Goal: Task Accomplishment & Management: Manage account settings

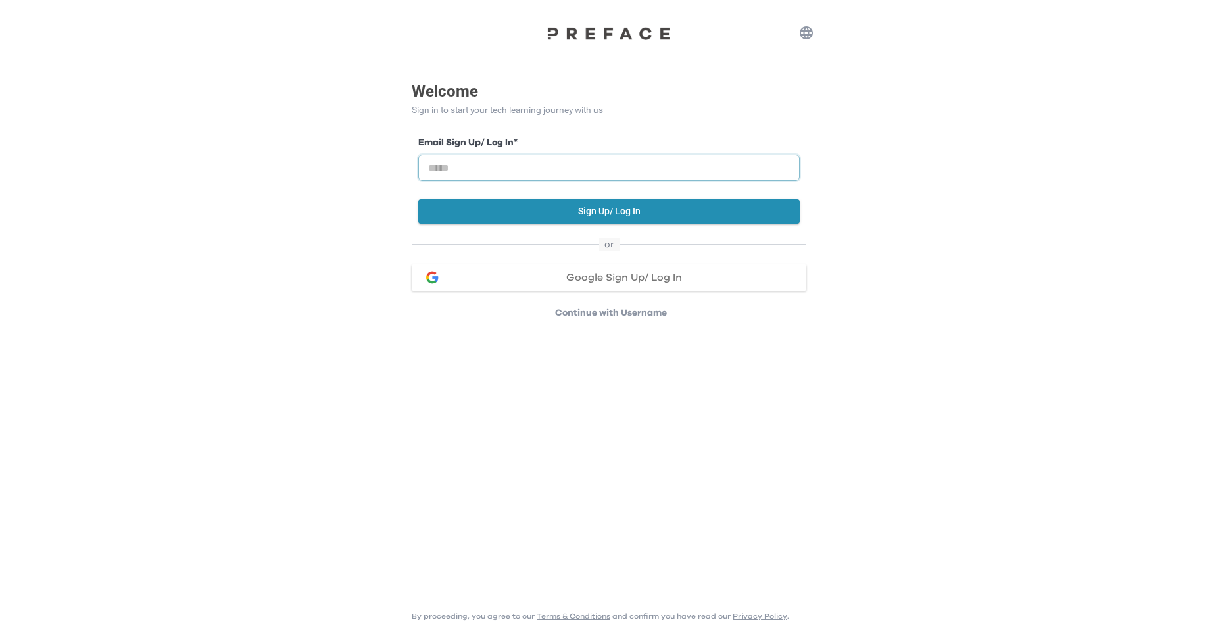
click at [620, 172] on input "email" at bounding box center [608, 168] width 381 height 26
type input "**********"
click at [656, 215] on button "Sign Up/ Log In" at bounding box center [608, 211] width 381 height 24
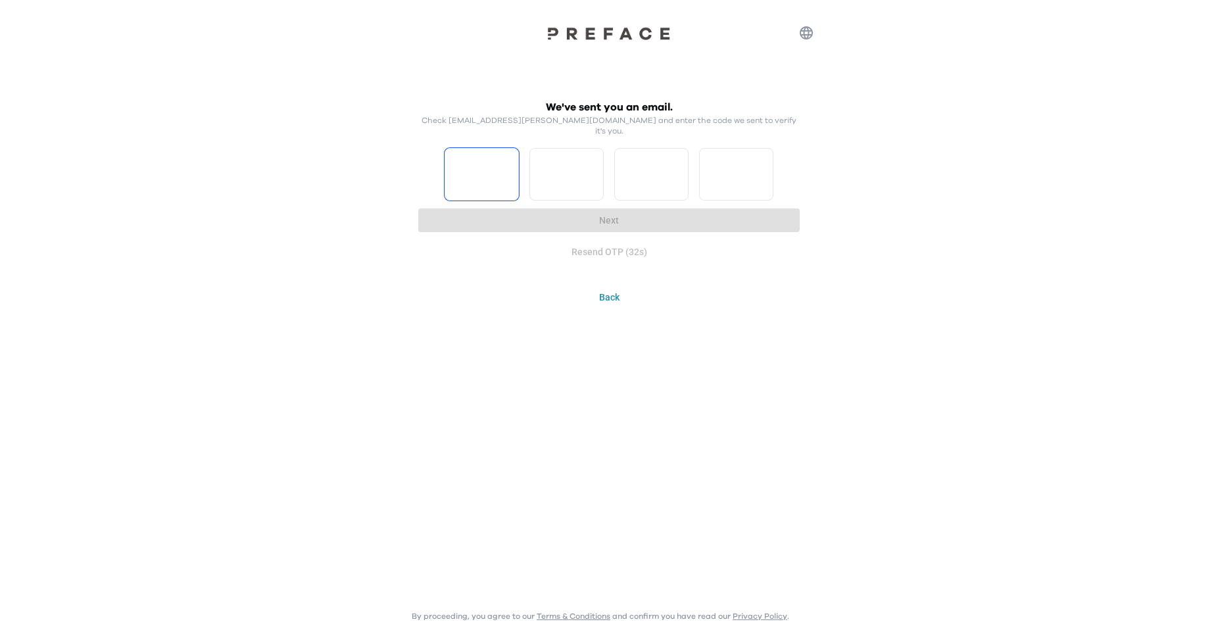
click at [466, 157] on input "Please enter OTP character 1" at bounding box center [482, 174] width 74 height 53
type input "*"
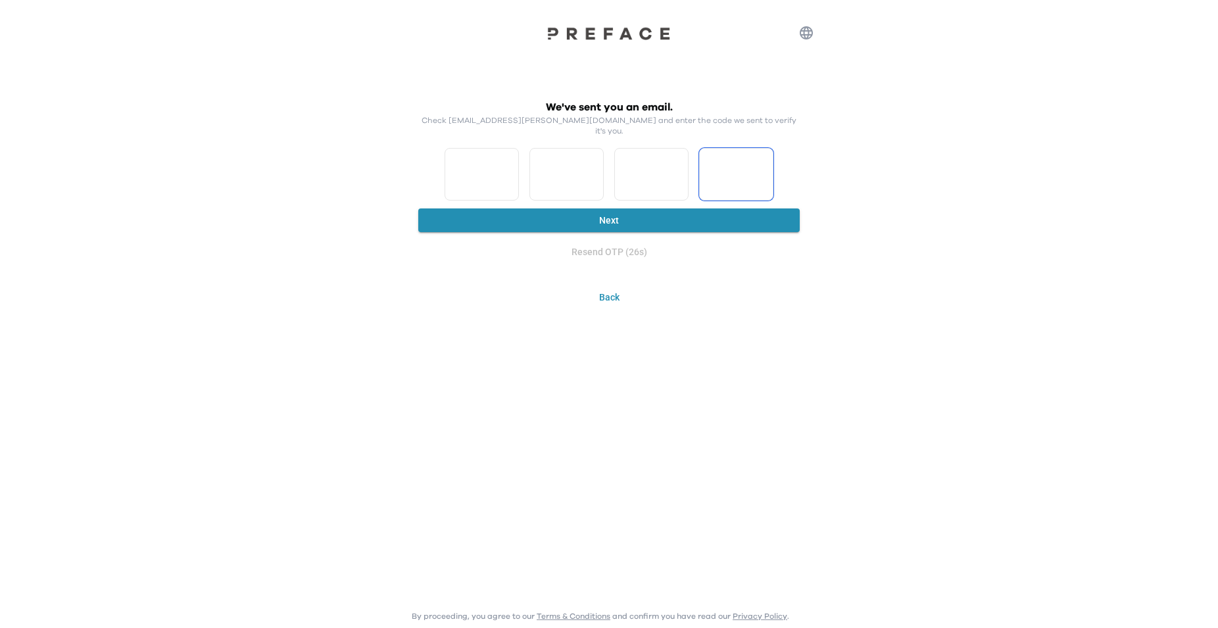
type input "*"
click at [506, 166] on input "*" at bounding box center [482, 174] width 74 height 53
type input "*"
click at [483, 169] on input "*" at bounding box center [482, 174] width 74 height 53
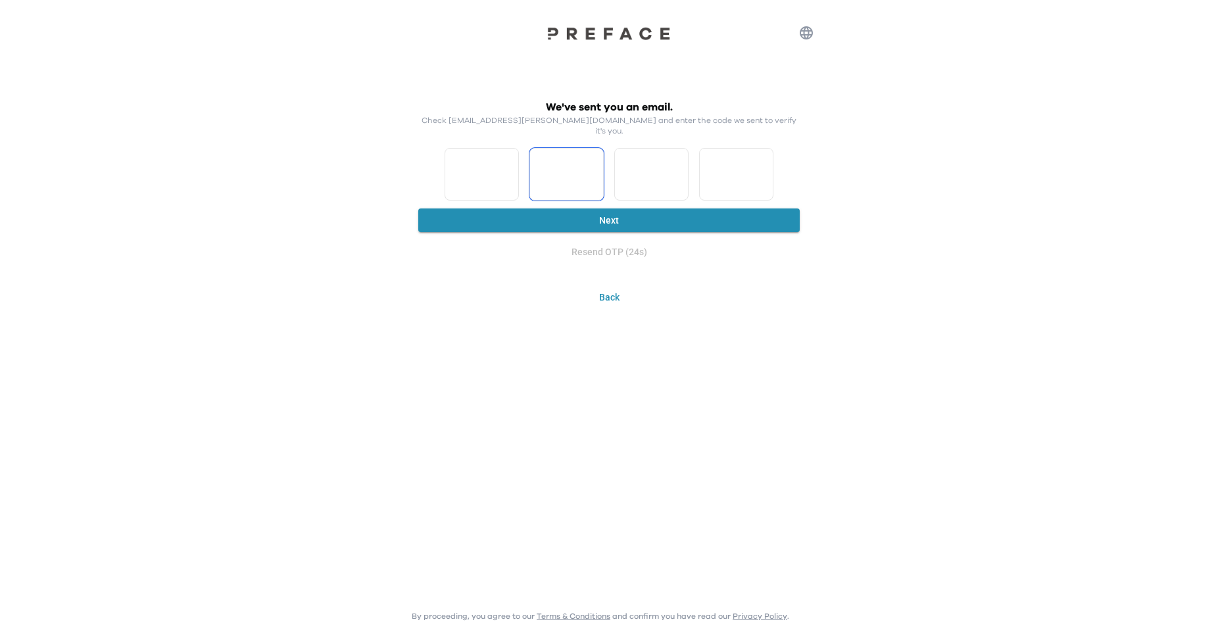
click at [508, 168] on input "*" at bounding box center [482, 174] width 74 height 53
type input "*"
click at [508, 168] on input "*" at bounding box center [482, 174] width 74 height 53
type input "*"
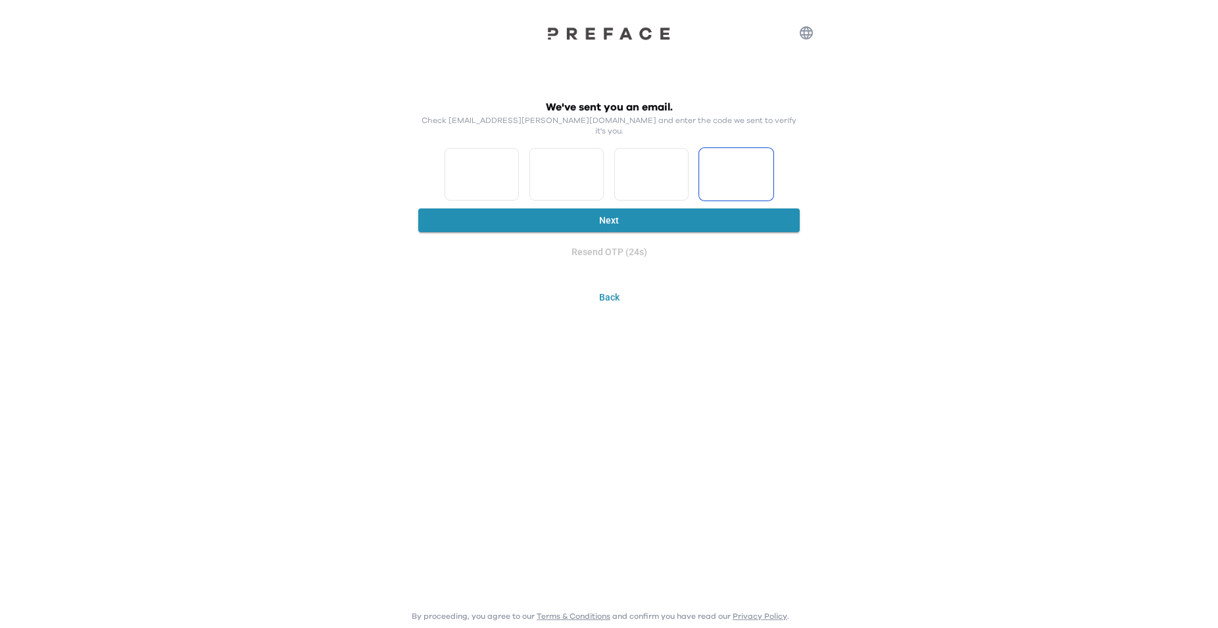
type input "*"
click at [508, 168] on input "*" at bounding box center [482, 174] width 74 height 53
click at [462, 166] on input "*" at bounding box center [482, 174] width 74 height 53
type input "*"
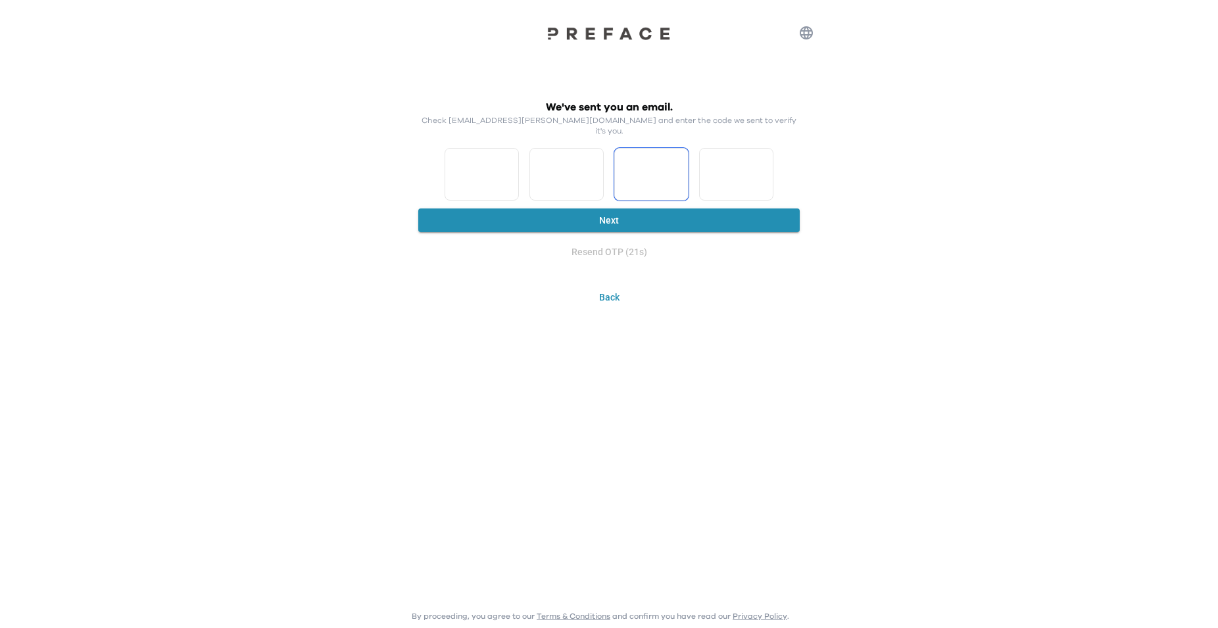
type input "*"
click at [509, 211] on button "Next" at bounding box center [608, 220] width 381 height 24
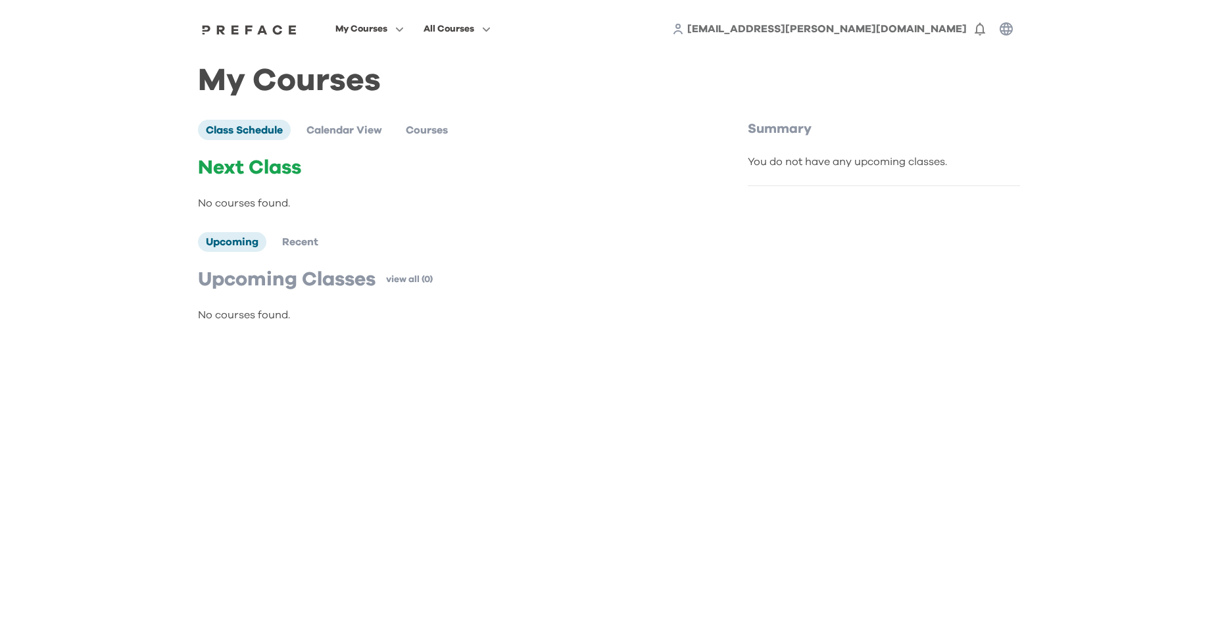
click at [1013, 24] on icon "button" at bounding box center [1006, 29] width 16 height 16
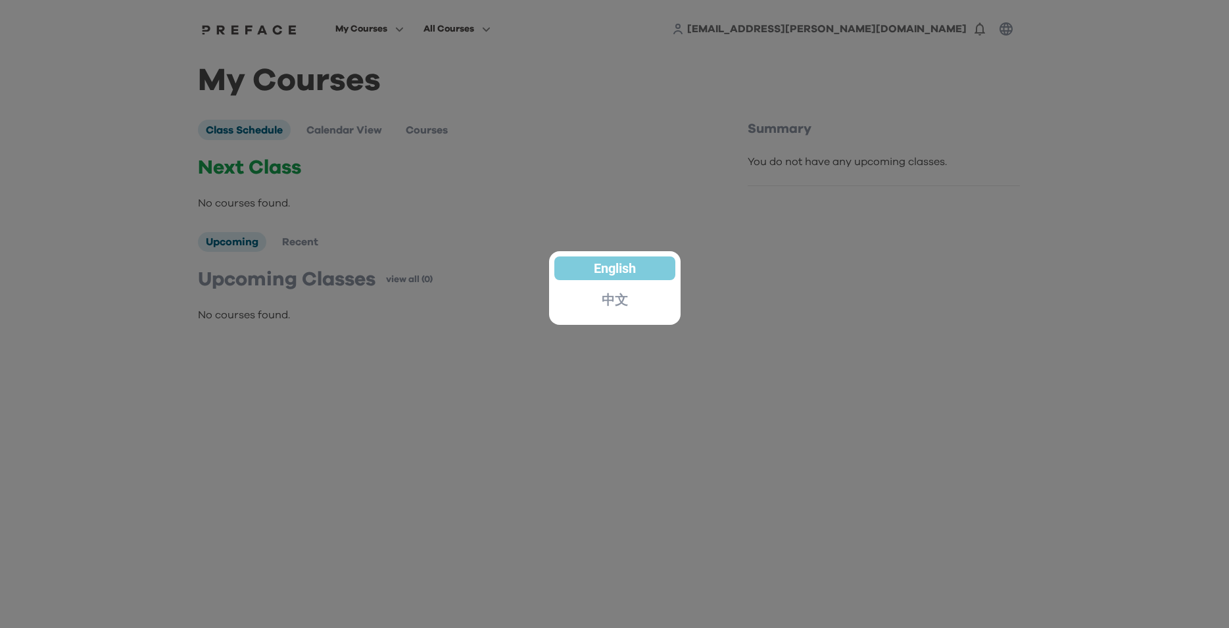
click at [616, 289] on div "中文" at bounding box center [614, 300] width 121 height 24
click at [616, 293] on p "中文" at bounding box center [615, 299] width 26 height 13
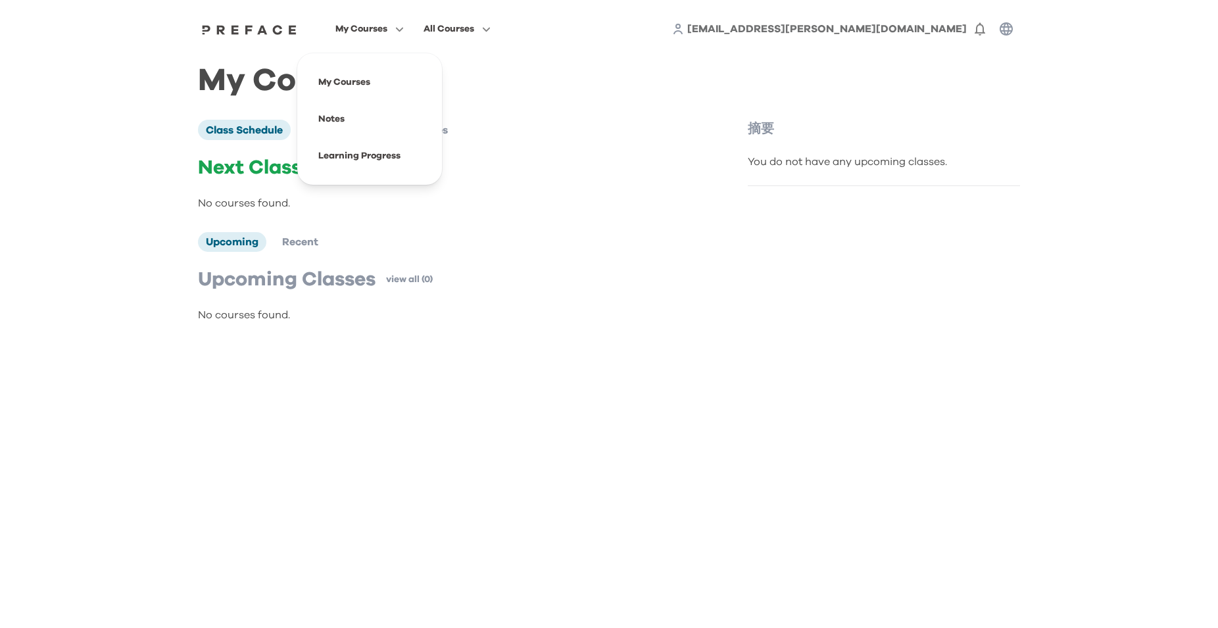
click at [374, 34] on span "My Courses" at bounding box center [361, 29] width 52 height 16
click at [988, 30] on button "0" at bounding box center [980, 29] width 26 height 26
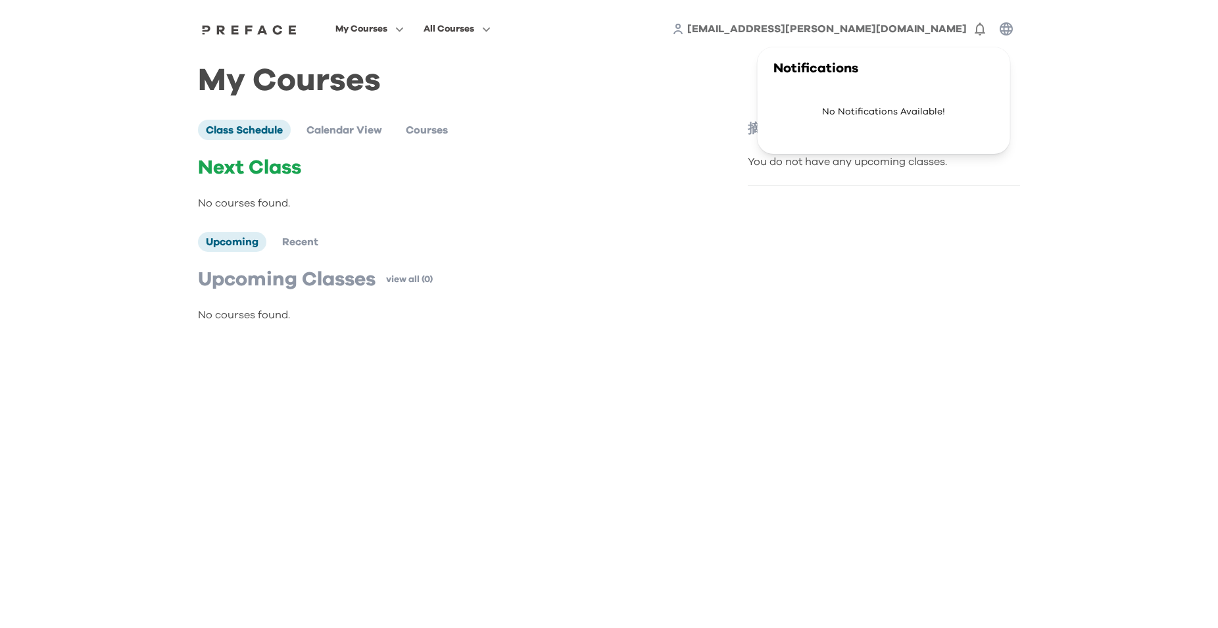
click at [1015, 26] on button "button" at bounding box center [1006, 29] width 26 height 26
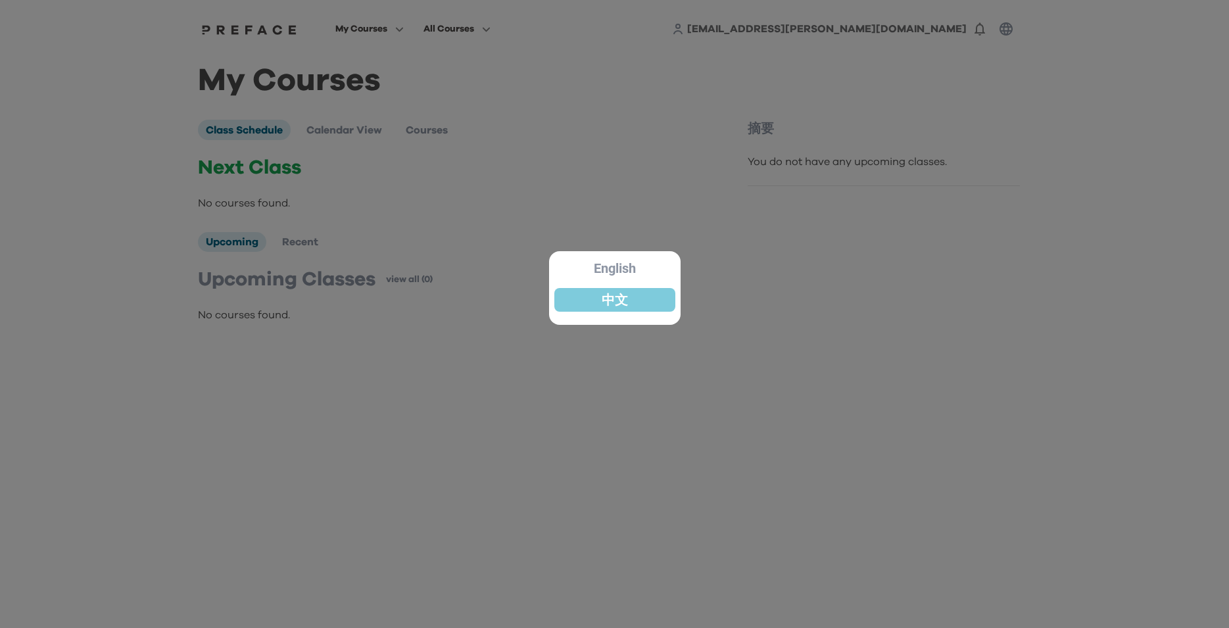
click at [610, 268] on p "English" at bounding box center [615, 268] width 42 height 13
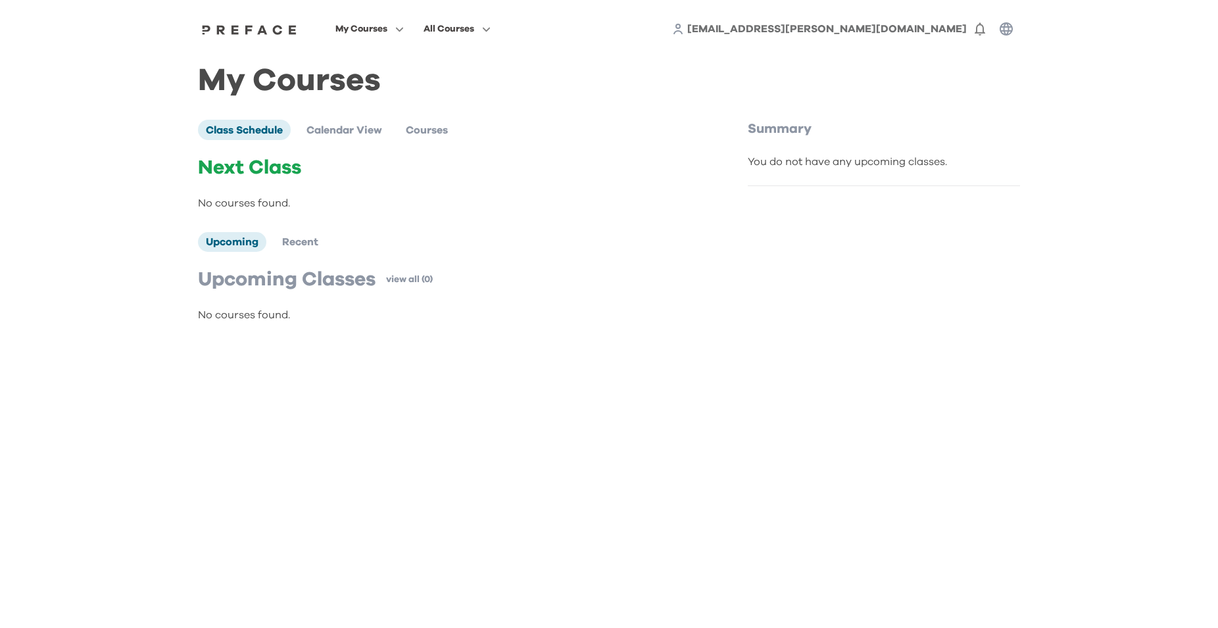
click at [250, 28] on img at bounding box center [249, 29] width 101 height 11
click at [251, 30] on img at bounding box center [249, 29] width 101 height 11
click at [328, 127] on span "Calendar View" at bounding box center [344, 130] width 76 height 11
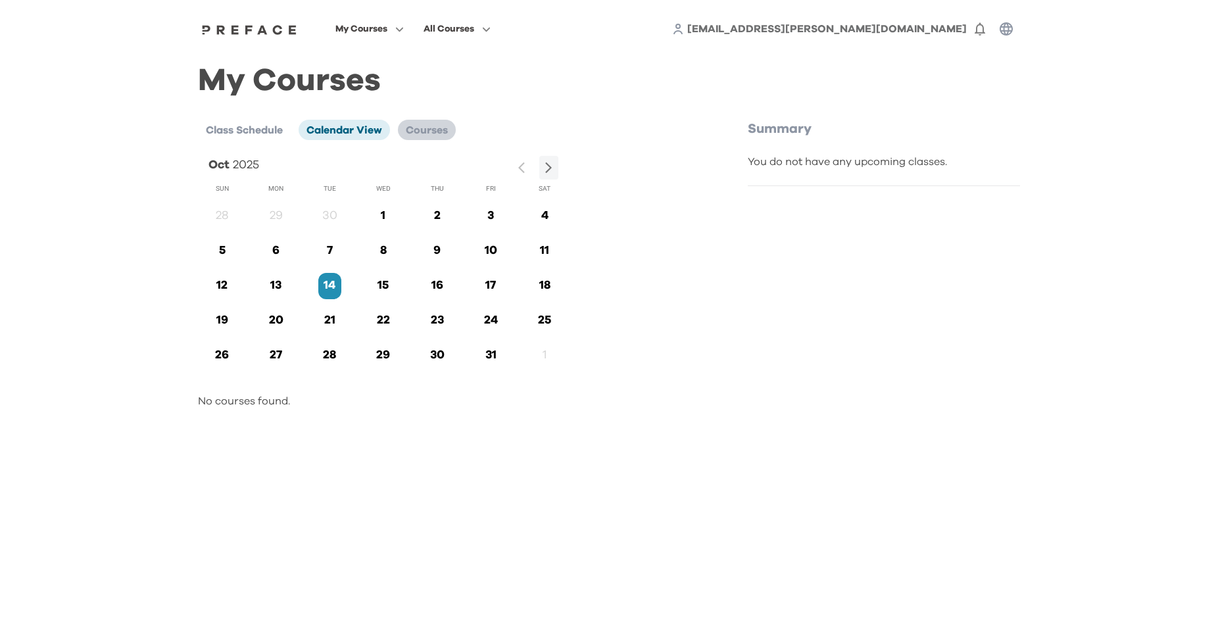
click at [437, 127] on span "Courses" at bounding box center [427, 130] width 42 height 11
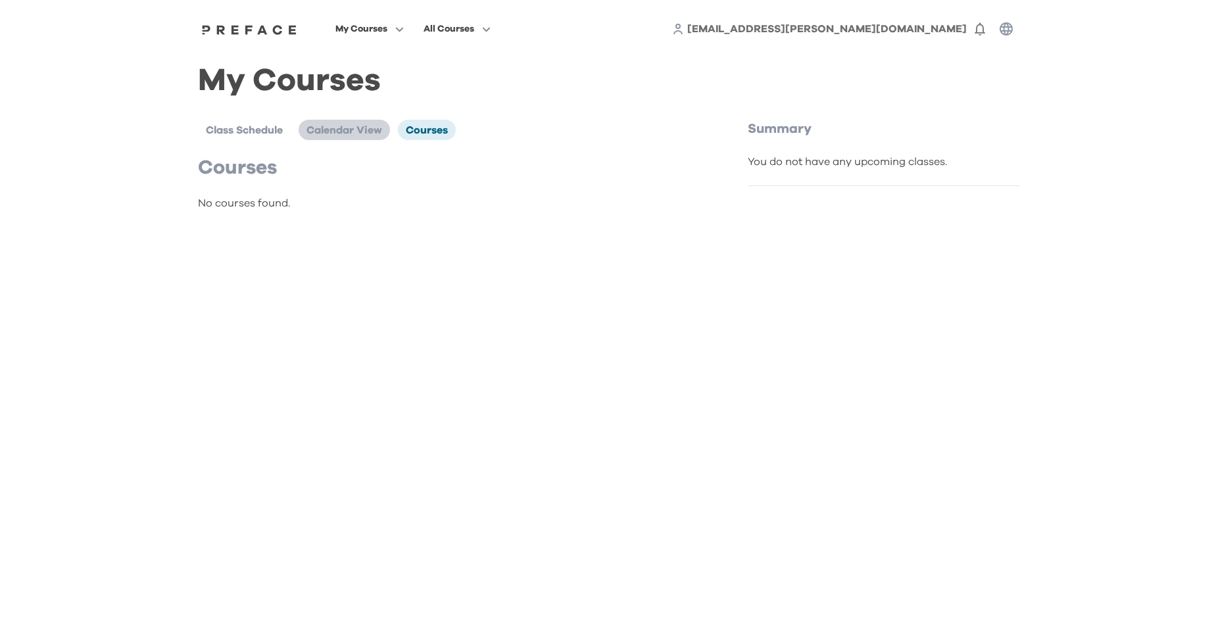
click at [377, 130] on span "Calendar View" at bounding box center [344, 130] width 76 height 11
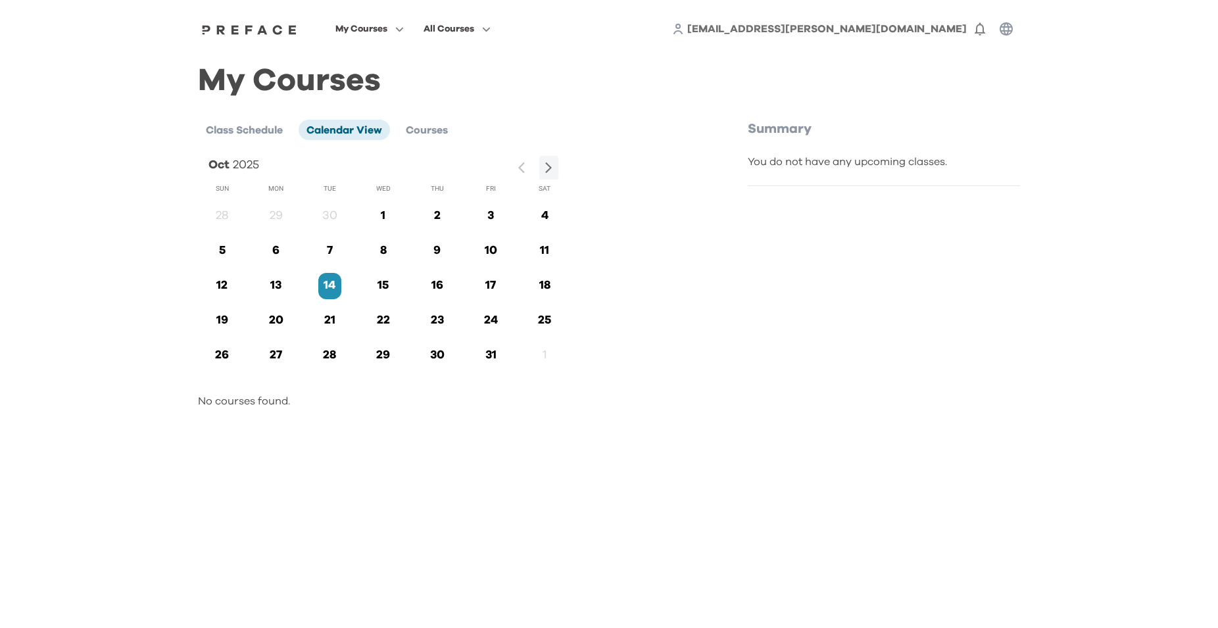
click at [384, 287] on p "15" at bounding box center [383, 286] width 23 height 18
click at [394, 289] on p "15" at bounding box center [383, 286] width 23 height 18
click at [390, 289] on p "15" at bounding box center [383, 286] width 23 height 18
click at [377, 288] on p "15" at bounding box center [383, 286] width 23 height 18
drag, startPoint x: 438, startPoint y: 288, endPoint x: 449, endPoint y: 287, distance: 10.6
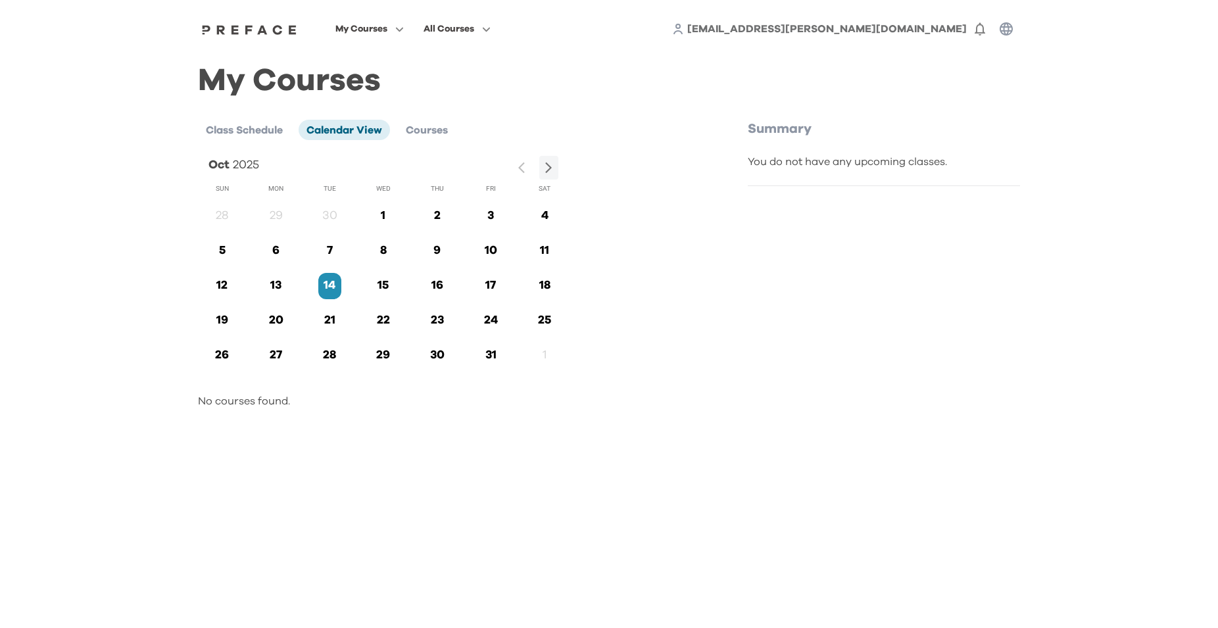
click at [439, 288] on p "16" at bounding box center [436, 286] width 23 height 18
click at [528, 294] on div "18" at bounding box center [542, 285] width 54 height 35
drag, startPoint x: 539, startPoint y: 300, endPoint x: 539, endPoint y: 316, distance: 15.8
click at [539, 316] on div "Sun Mon Tue Wed Thu Fri Sat 28 29 30 1 2 3 4 5 6 7 8 9 10 11 12 13 14 15 16 17 …" at bounding box center [381, 272] width 376 height 197
click at [539, 325] on p "25" at bounding box center [544, 321] width 23 height 18
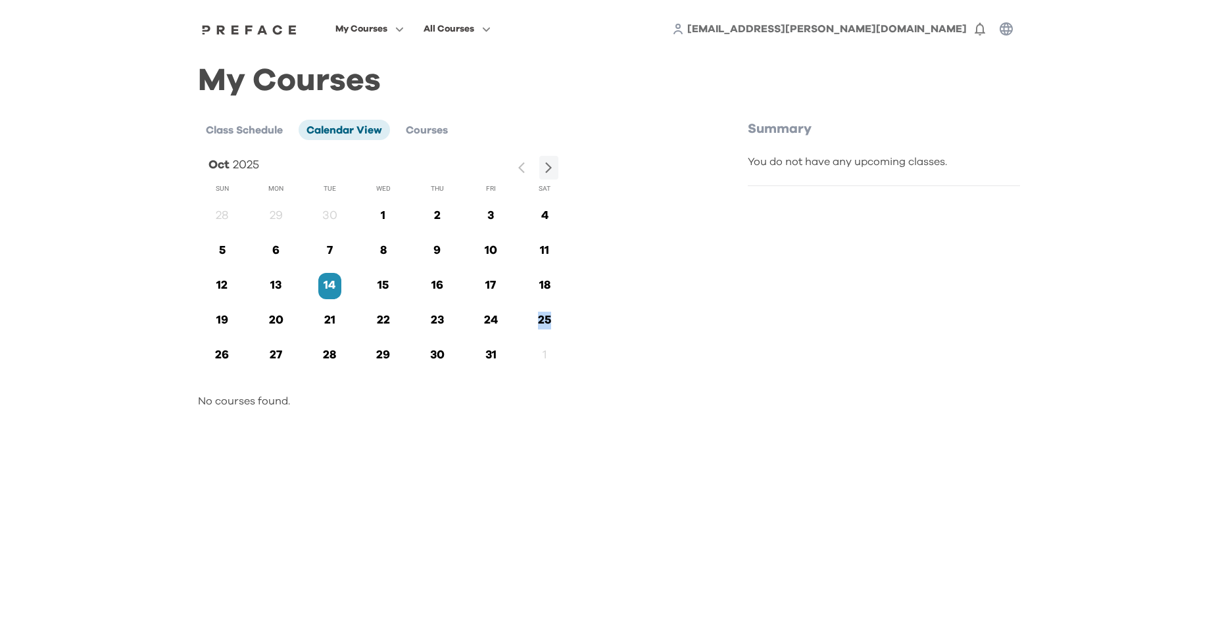
drag, startPoint x: 539, startPoint y: 325, endPoint x: 506, endPoint y: 329, distance: 32.6
click at [537, 325] on p "25" at bounding box center [544, 321] width 23 height 18
click at [443, 347] on div "30" at bounding box center [436, 356] width 23 height 26
drag, startPoint x: 433, startPoint y: 360, endPoint x: 265, endPoint y: 168, distance: 255.9
click at [431, 360] on p "30" at bounding box center [436, 356] width 23 height 18
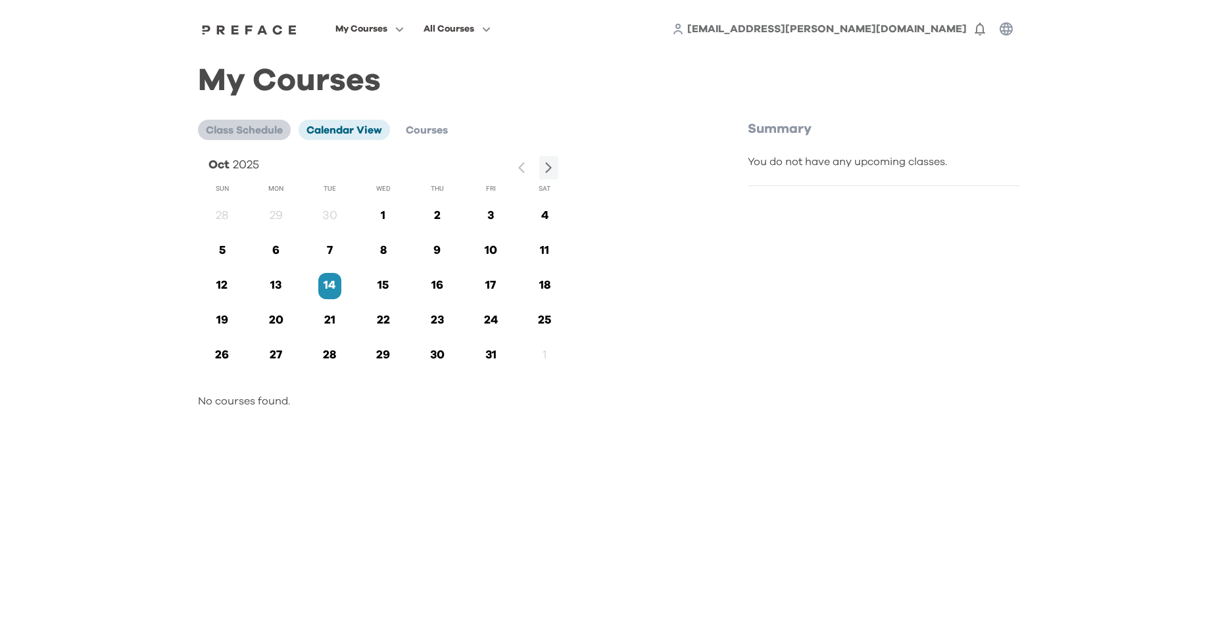
click at [226, 133] on span "Class Schedule" at bounding box center [244, 130] width 77 height 11
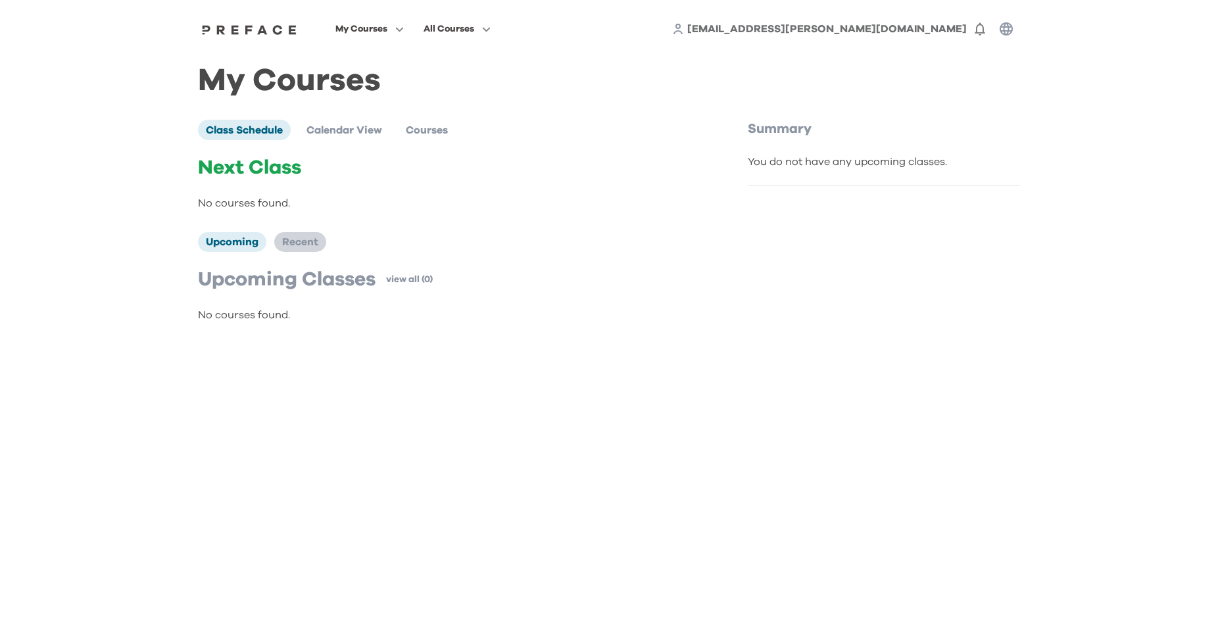
click at [296, 245] on span "Recent" at bounding box center [300, 242] width 36 height 11
click at [228, 247] on span "Upcoming" at bounding box center [232, 242] width 53 height 11
click at [835, 153] on div "Summary You do not have any upcoming classes." at bounding box center [884, 153] width 272 height 66
click at [795, 139] on div "Summary You do not have any upcoming classes." at bounding box center [884, 153] width 272 height 66
click at [260, 35] on img at bounding box center [249, 29] width 101 height 11
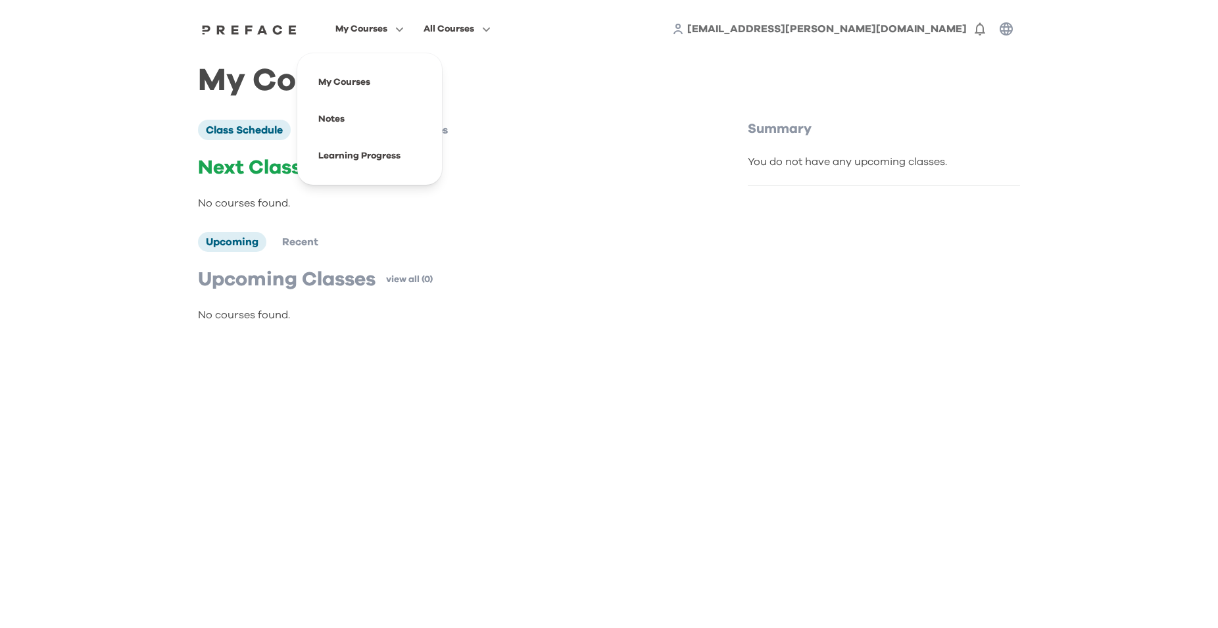
click at [369, 24] on span "My Courses" at bounding box center [361, 29] width 52 height 16
click at [349, 113] on span at bounding box center [370, 119] width 124 height 37
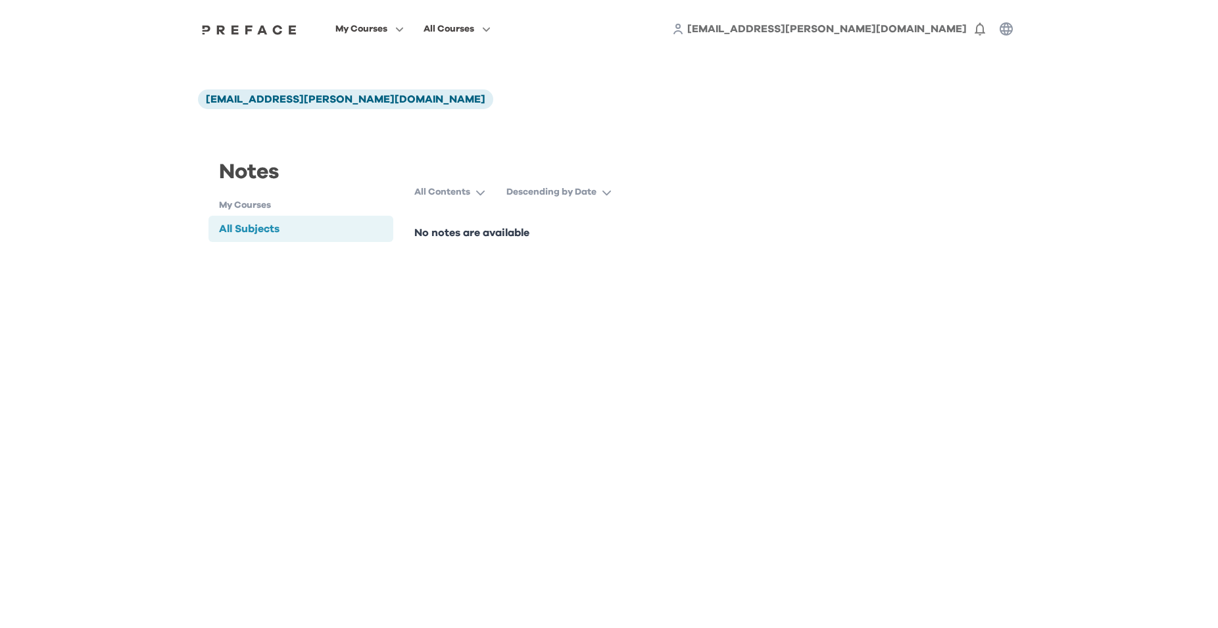
click at [272, 37] on div "My Courses All Courses liukachun.joseph@gmail.com 0" at bounding box center [609, 29] width 842 height 58
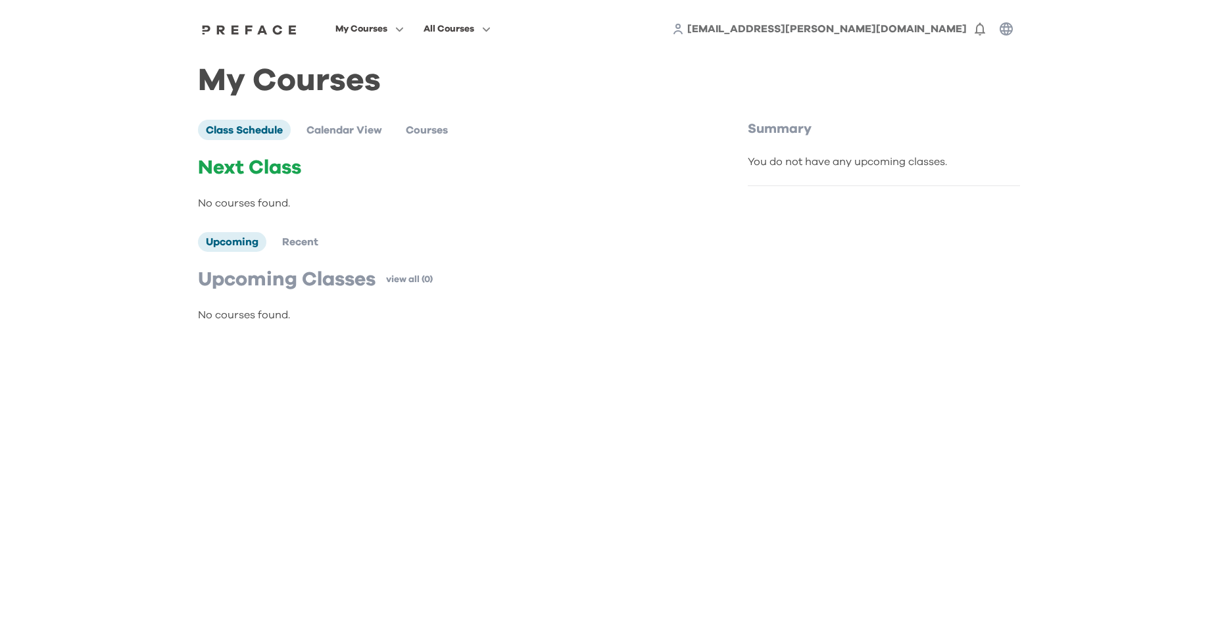
click at [1075, 40] on header "My Courses All Courses liukachun.joseph@gmail.com 0" at bounding box center [609, 29] width 1218 height 58
click at [990, 24] on button "0" at bounding box center [980, 29] width 26 height 26
click at [684, 32] on icon at bounding box center [678, 29] width 12 height 12
click at [684, 27] on icon at bounding box center [678, 29] width 12 height 12
click at [828, 30] on span "liukachun.joseph@gmail.com" at bounding box center [826, 29] width 279 height 11
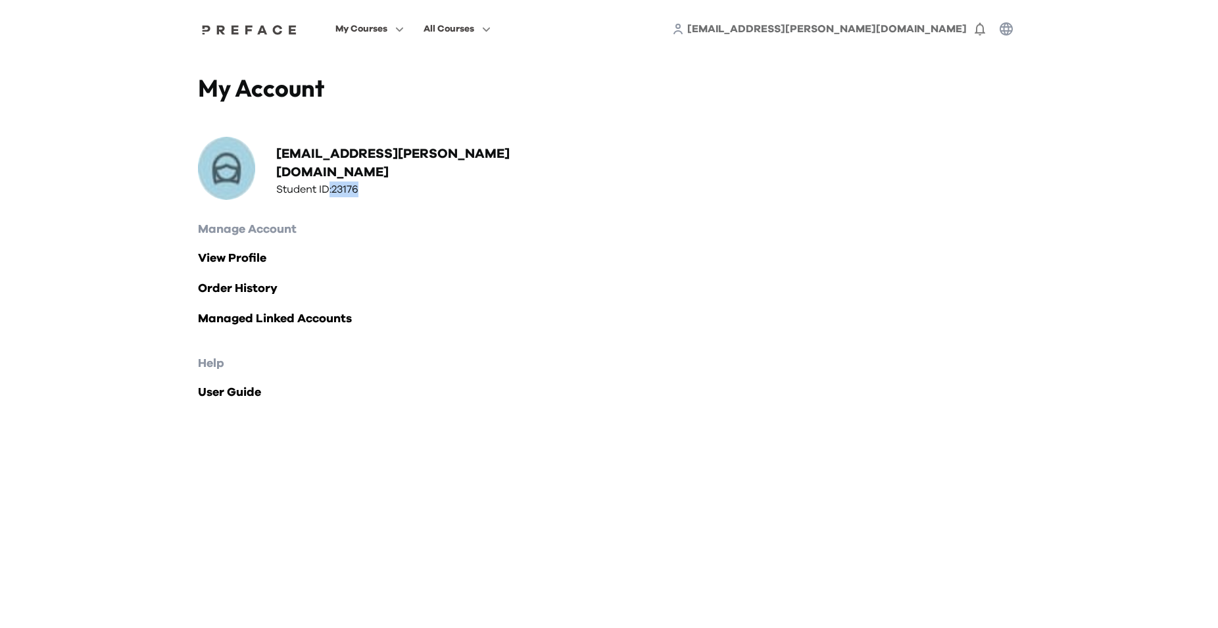
drag, startPoint x: 364, startPoint y: 183, endPoint x: 376, endPoint y: 185, distance: 12.0
click at [376, 185] on h3 "Student ID: 23176" at bounding box center [432, 190] width 312 height 16
click at [247, 253] on link "View Profile" at bounding box center [609, 258] width 822 height 18
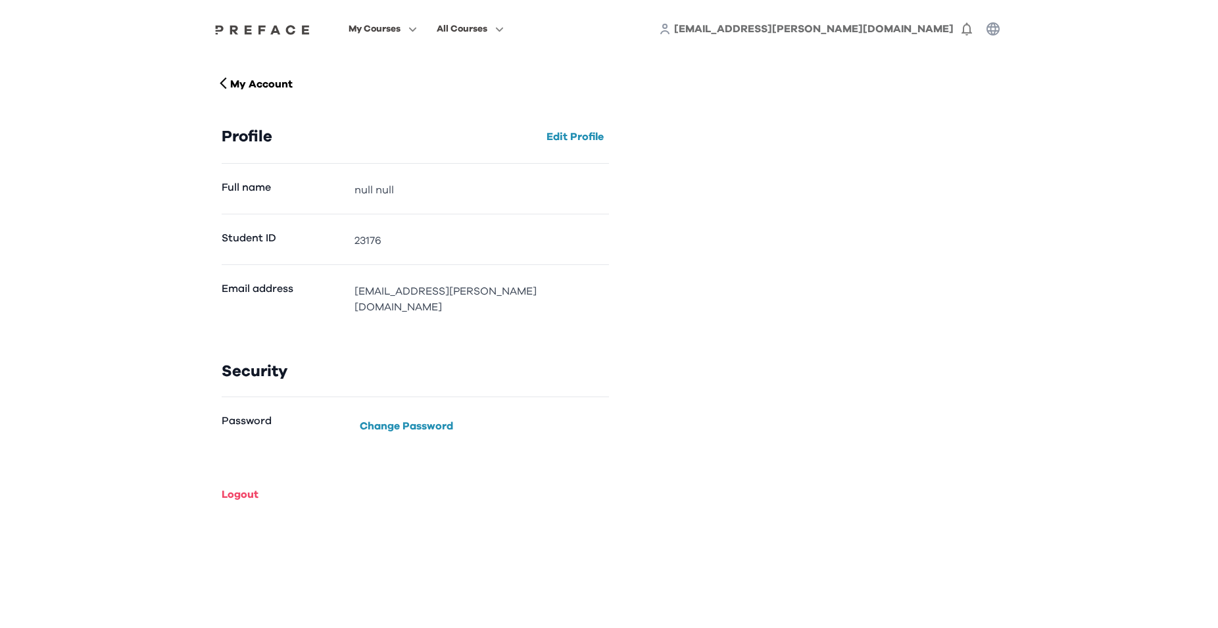
click at [376, 202] on div "Full name null null" at bounding box center [415, 189] width 387 height 50
click at [381, 194] on dd "null null" at bounding box center [481, 190] width 255 height 16
click at [356, 190] on dd "null null" at bounding box center [481, 190] width 255 height 16
click at [378, 416] on button "Change Password" at bounding box center [406, 426] width 104 height 21
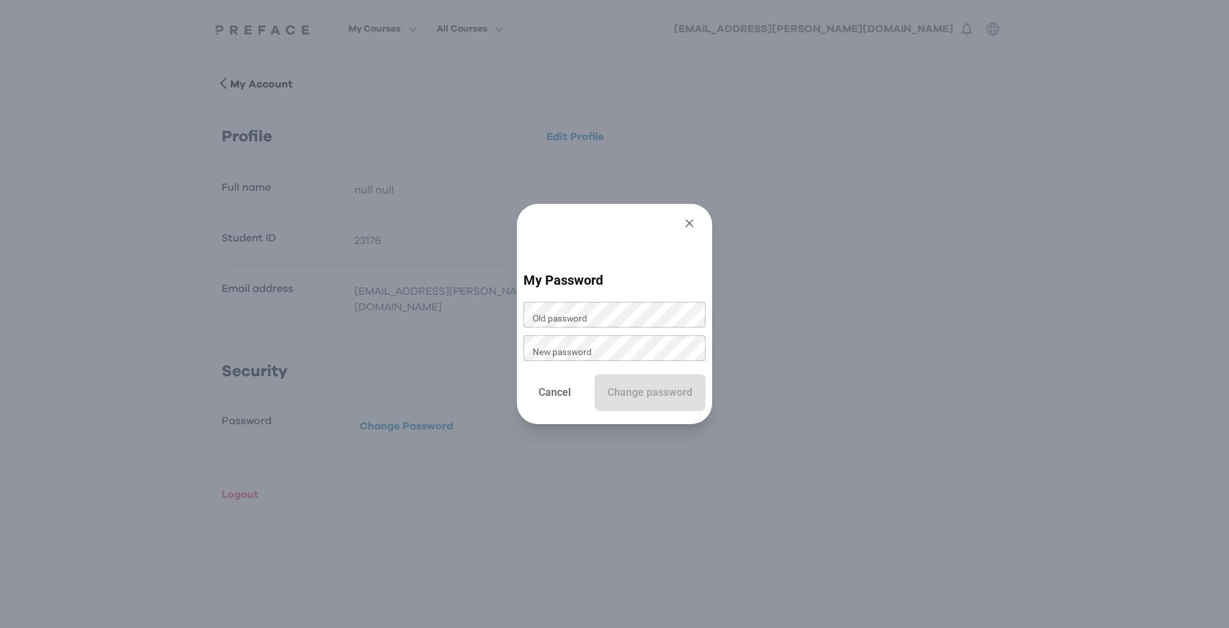
click at [696, 219] on icon "button" at bounding box center [690, 223] width 14 height 14
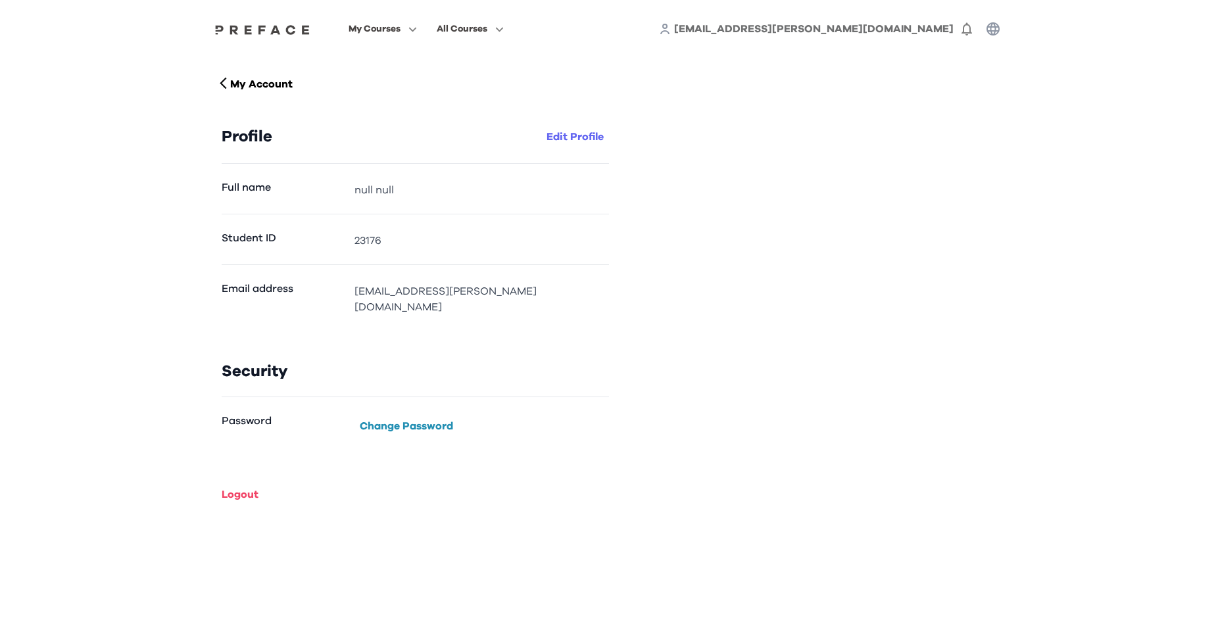
click at [558, 139] on button "Edit Profile" at bounding box center [575, 136] width 68 height 21
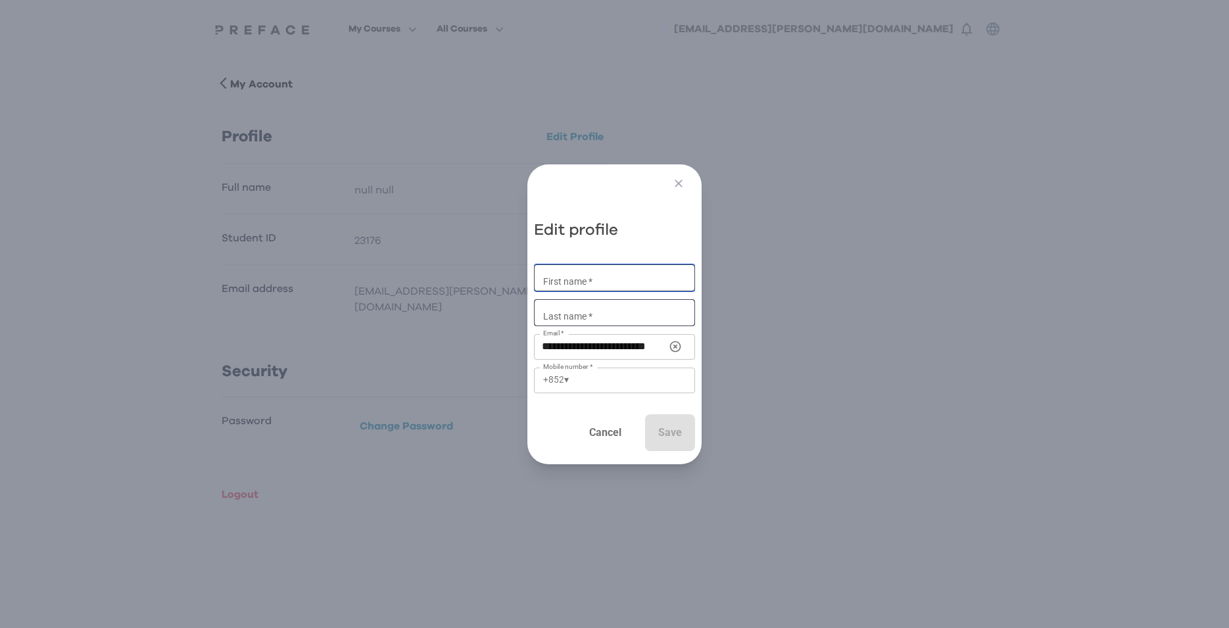
click at [580, 278] on input "First name *" at bounding box center [614, 277] width 161 height 27
type input "******"
type input "***"
click at [683, 181] on icon "button" at bounding box center [679, 184] width 8 height 8
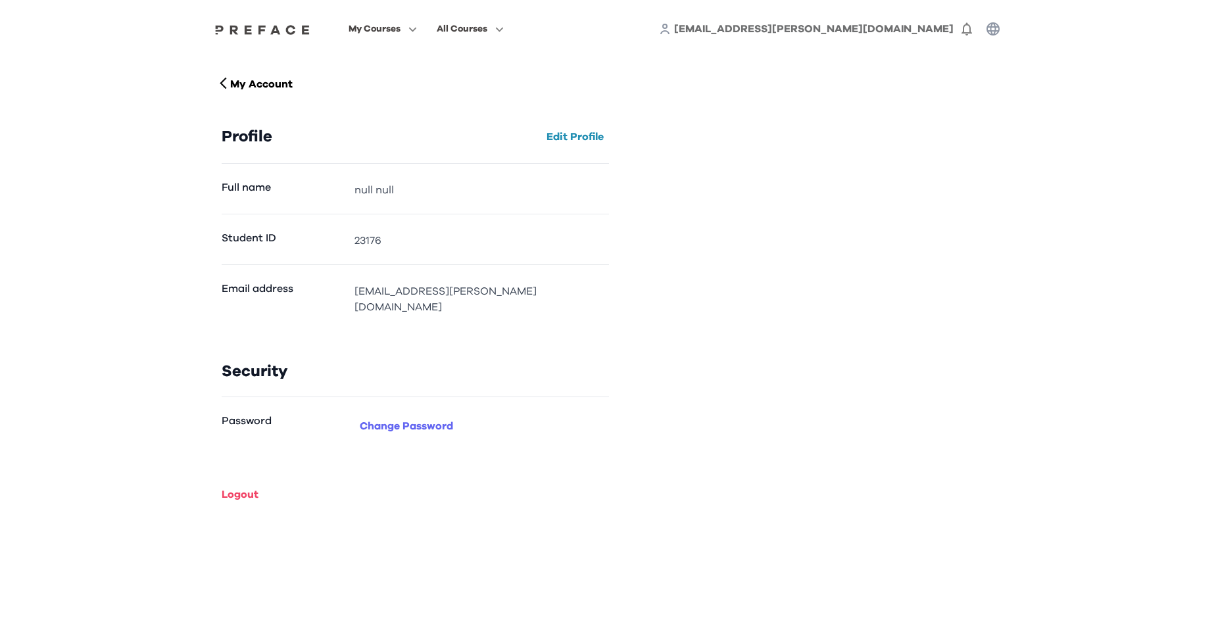
click at [381, 416] on button "Change Password" at bounding box center [406, 426] width 104 height 21
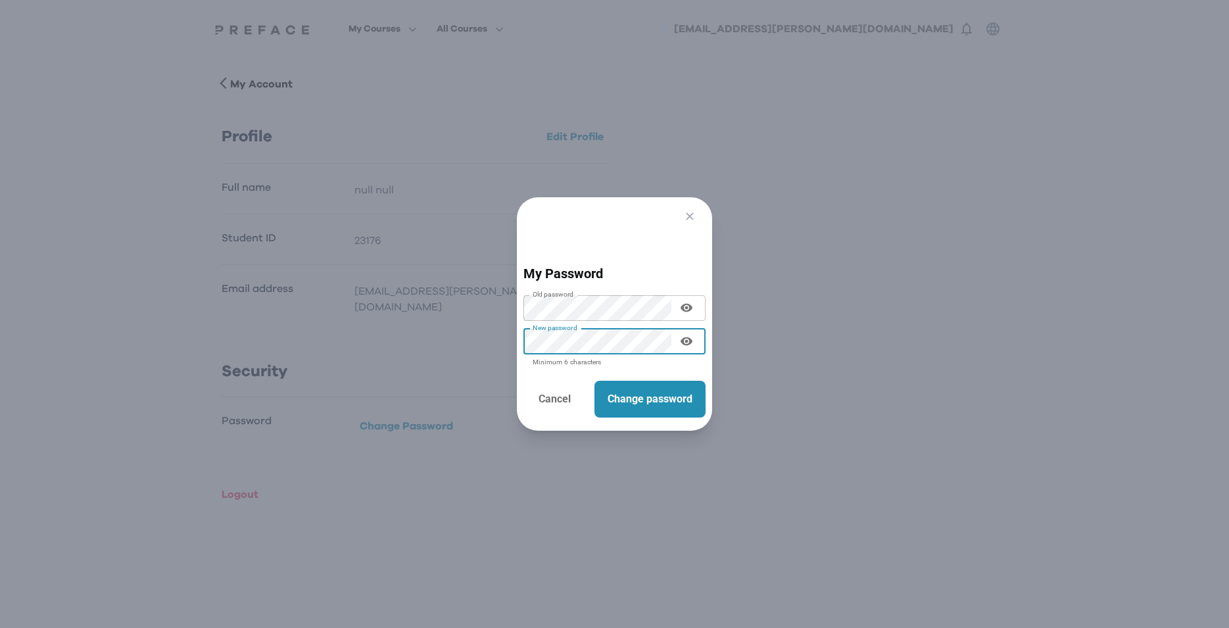
click at [648, 394] on p "Change password" at bounding box center [650, 399] width 85 height 16
click at [694, 212] on icon "button" at bounding box center [690, 216] width 8 height 8
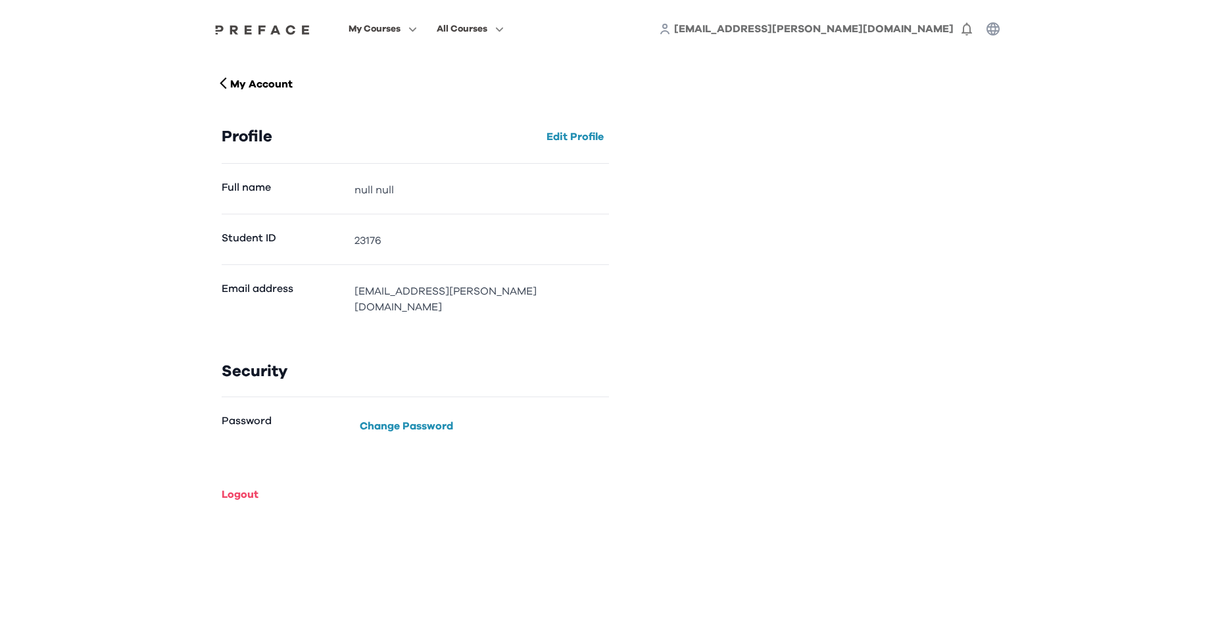
click at [257, 37] on div "My Courses All Courses liukachun.joseph@gmail.com 0" at bounding box center [608, 29] width 815 height 58
click at [257, 31] on img at bounding box center [262, 29] width 101 height 11
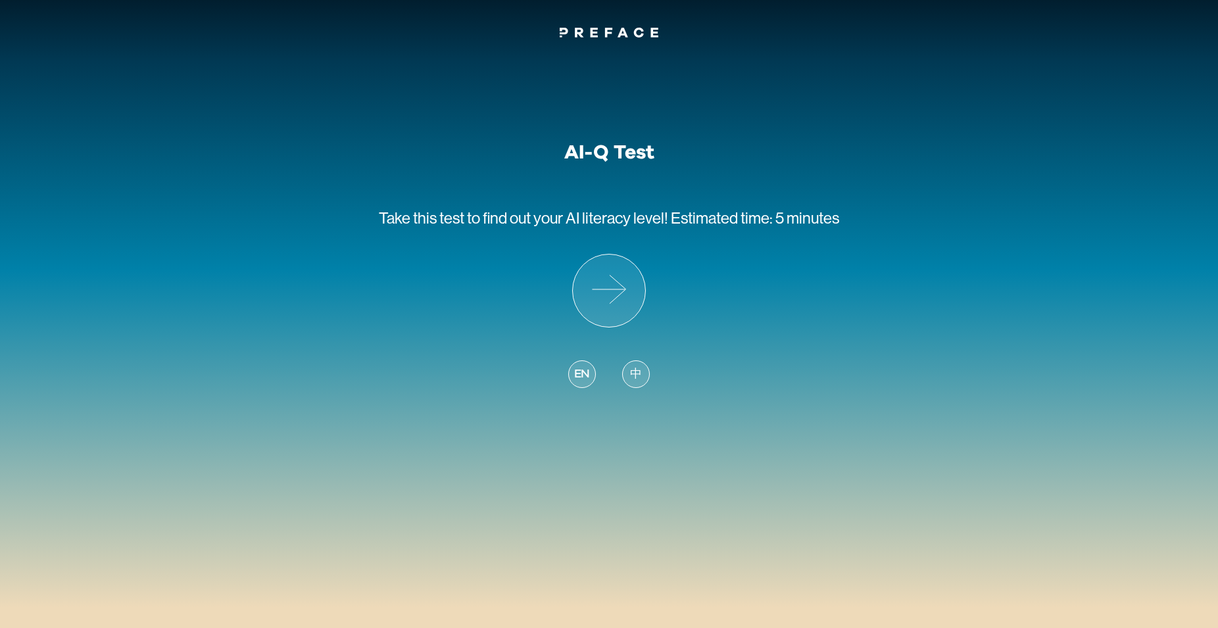
click at [641, 372] on span "中" at bounding box center [636, 375] width 12 height 18
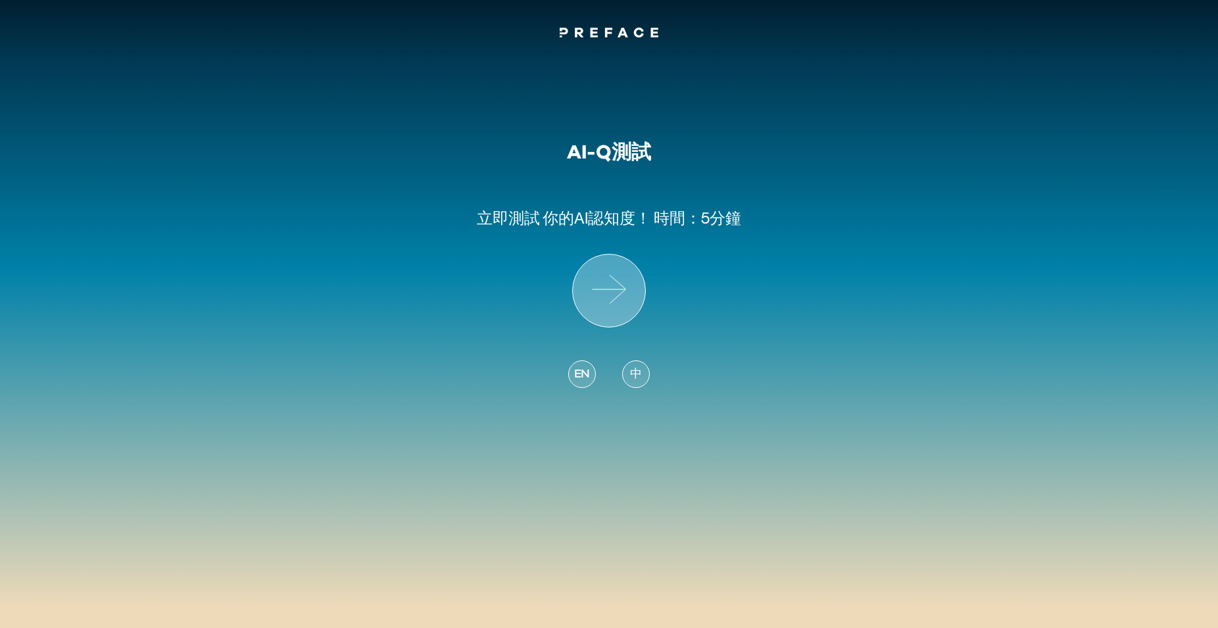
click at [625, 290] on icon at bounding box center [609, 291] width 72 height 72
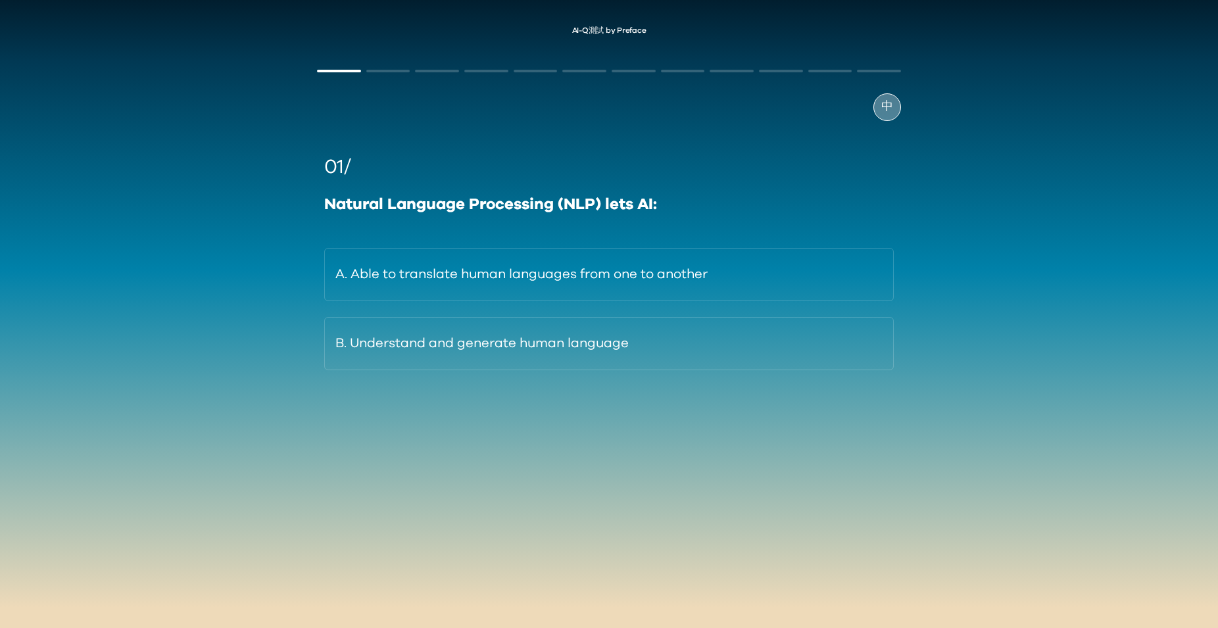
click at [888, 118] on div "中" at bounding box center [887, 107] width 28 height 28
click at [886, 109] on span "EN" at bounding box center [887, 107] width 16 height 18
